Goal: Find specific page/section: Find specific page/section

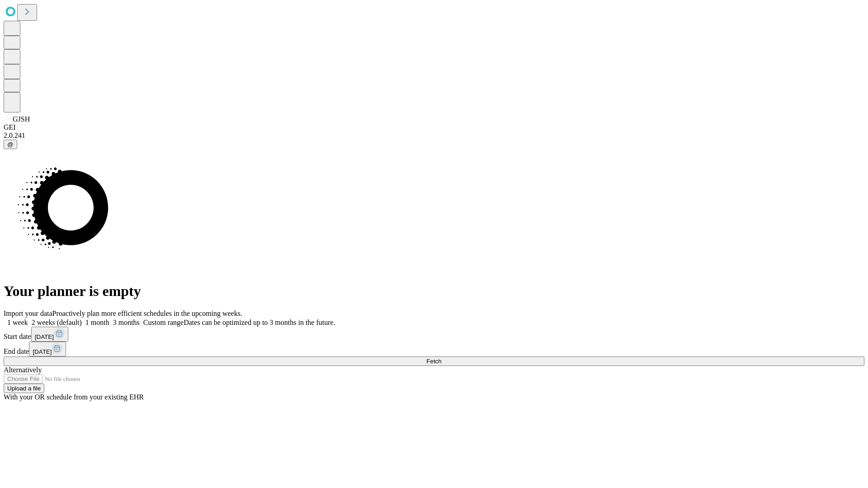
click at [441, 358] on span "Fetch" at bounding box center [433, 361] width 15 height 7
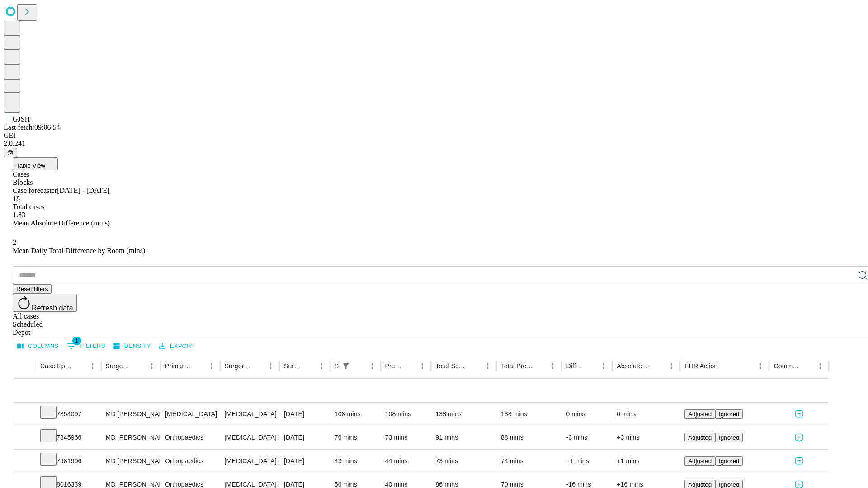
scroll to position [30, 0]
click at [53, 407] on icon at bounding box center [48, 411] width 9 height 9
